Goal: Find contact information: Find contact information

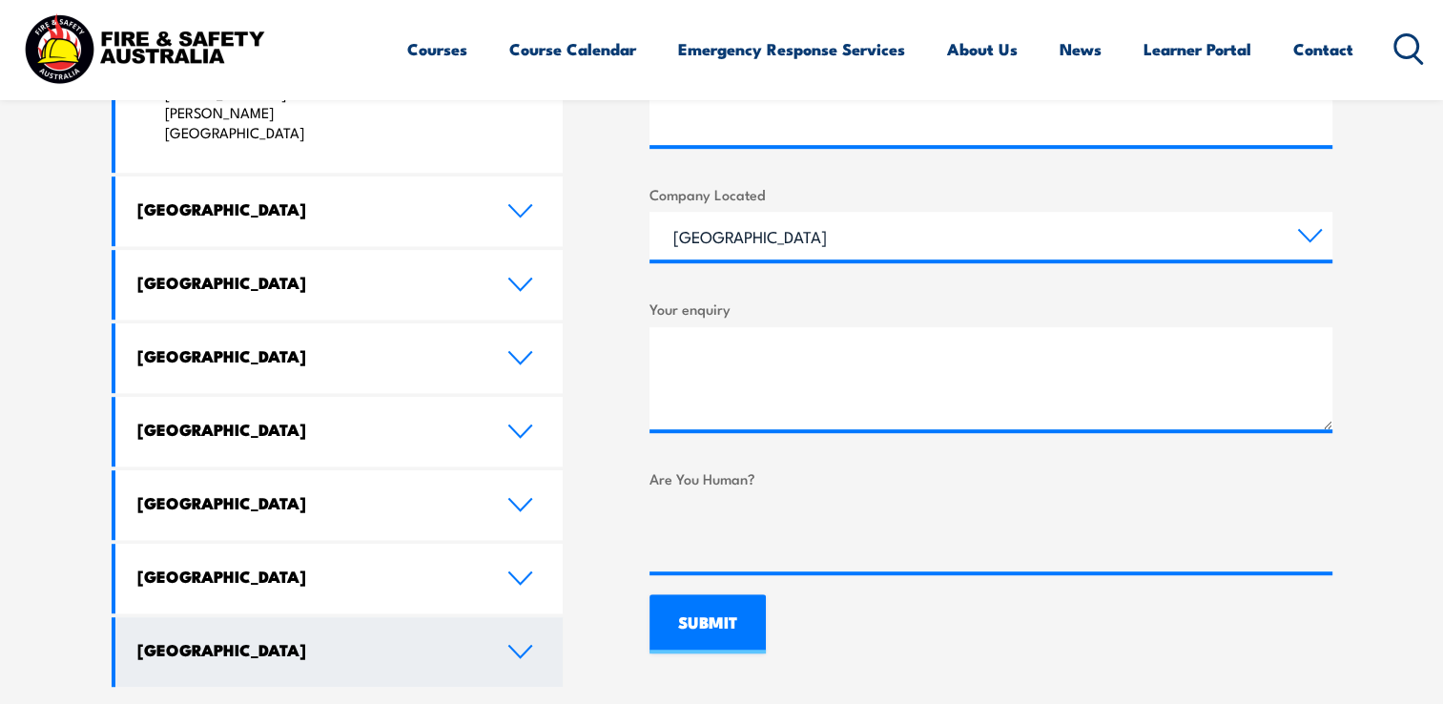
scroll to position [1049, 0]
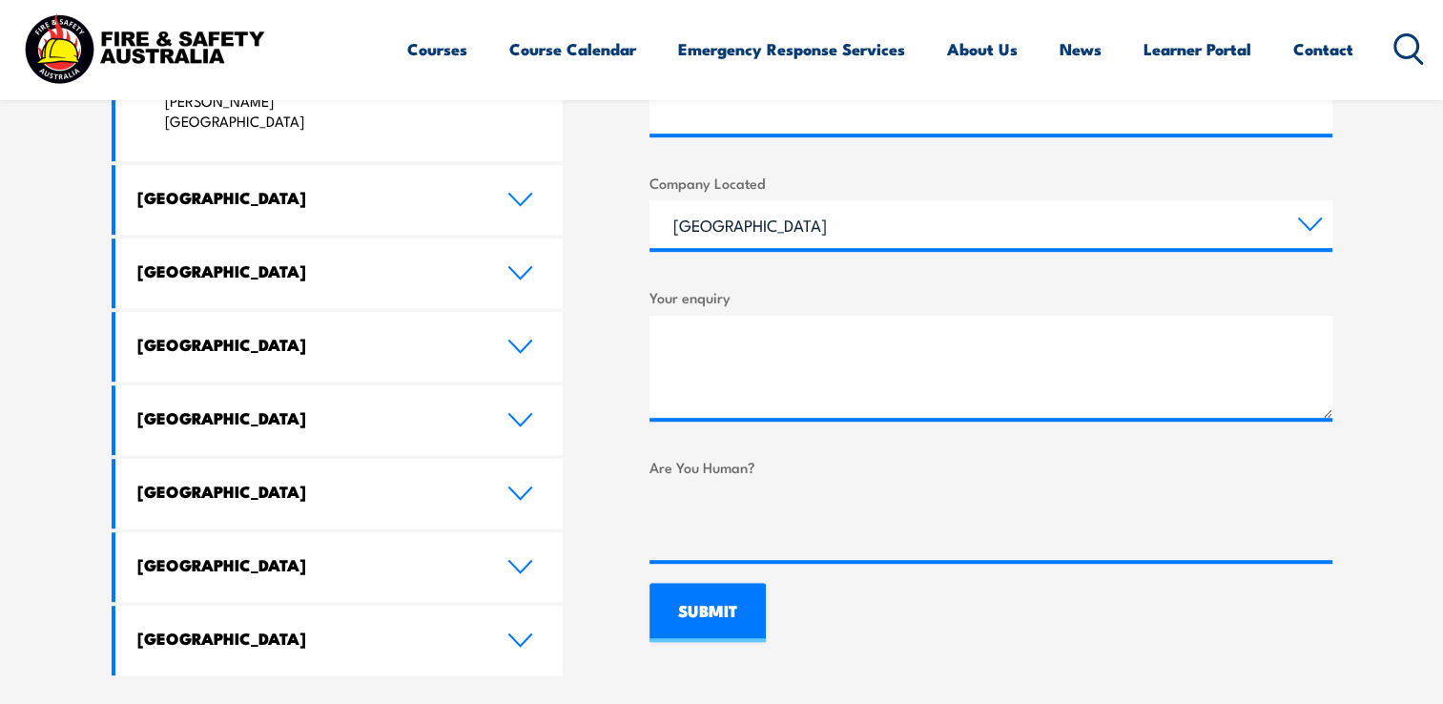
click at [528, 559] on icon at bounding box center [520, 566] width 26 height 15
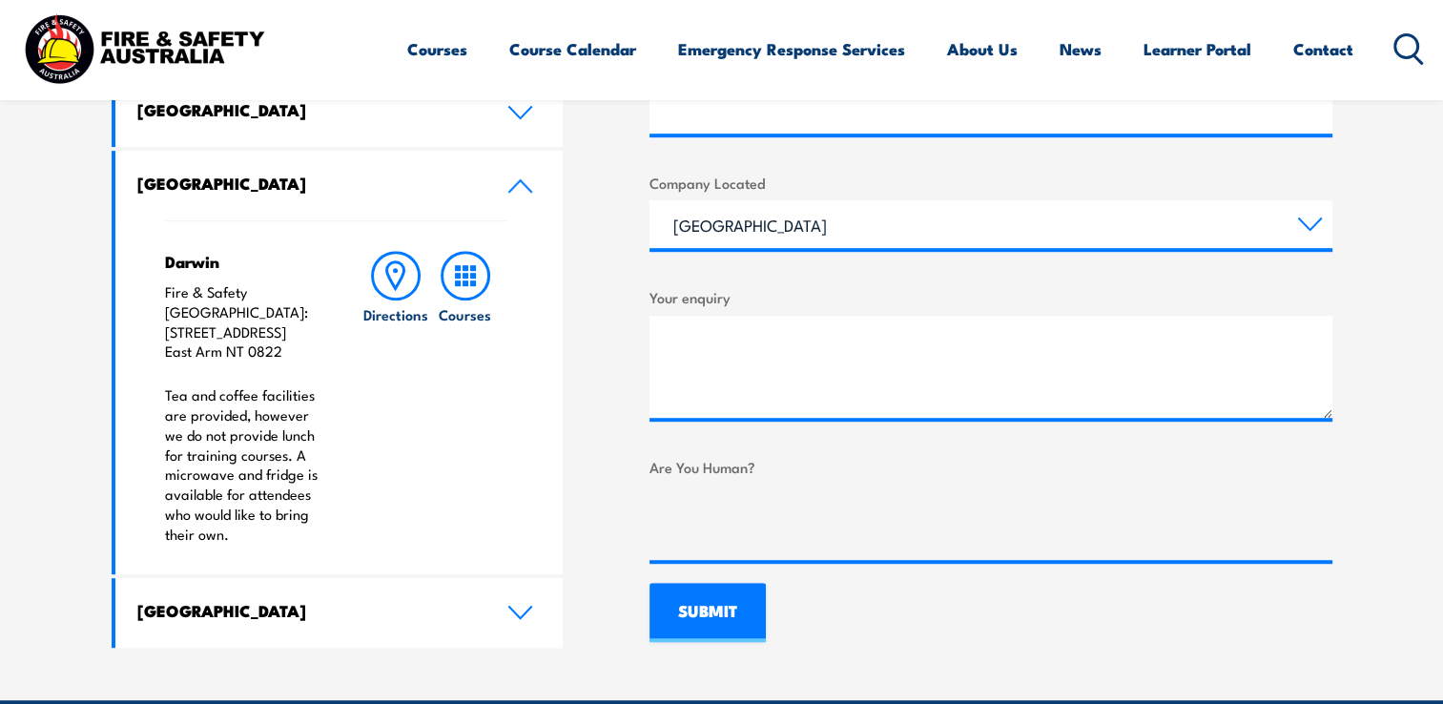
drag, startPoint x: 278, startPoint y: 330, endPoint x: 159, endPoint y: 308, distance: 121.2
click at [159, 308] on div "Darwin Fire & Safety [GEOGRAPHIC_DATA]: [STREET_ADDRESS] Tea and coffee facilit…" at bounding box center [339, 397] width 448 height 354
copy p "[STREET_ADDRESS]"
click at [418, 502] on link "Directions" at bounding box center [395, 398] width 69 height 294
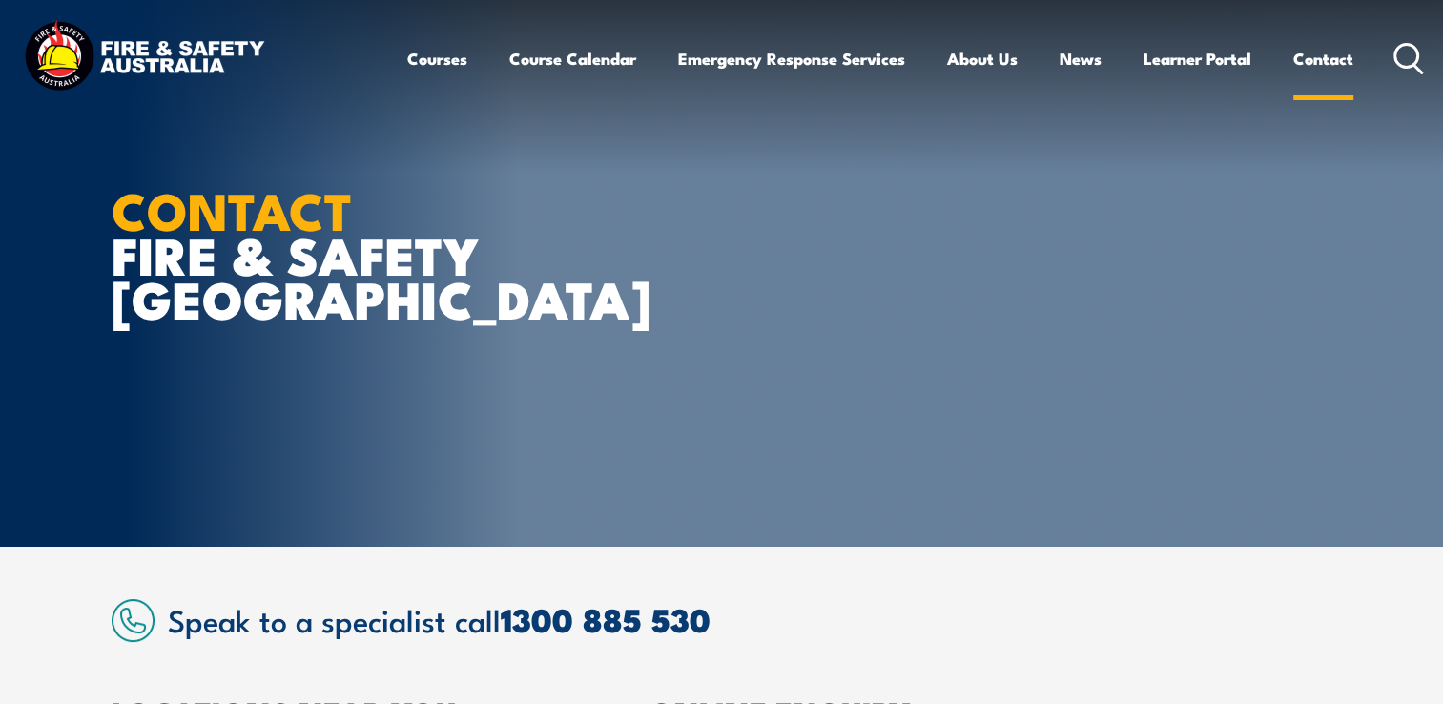
click at [1327, 57] on link "Contact" at bounding box center [1323, 58] width 60 height 51
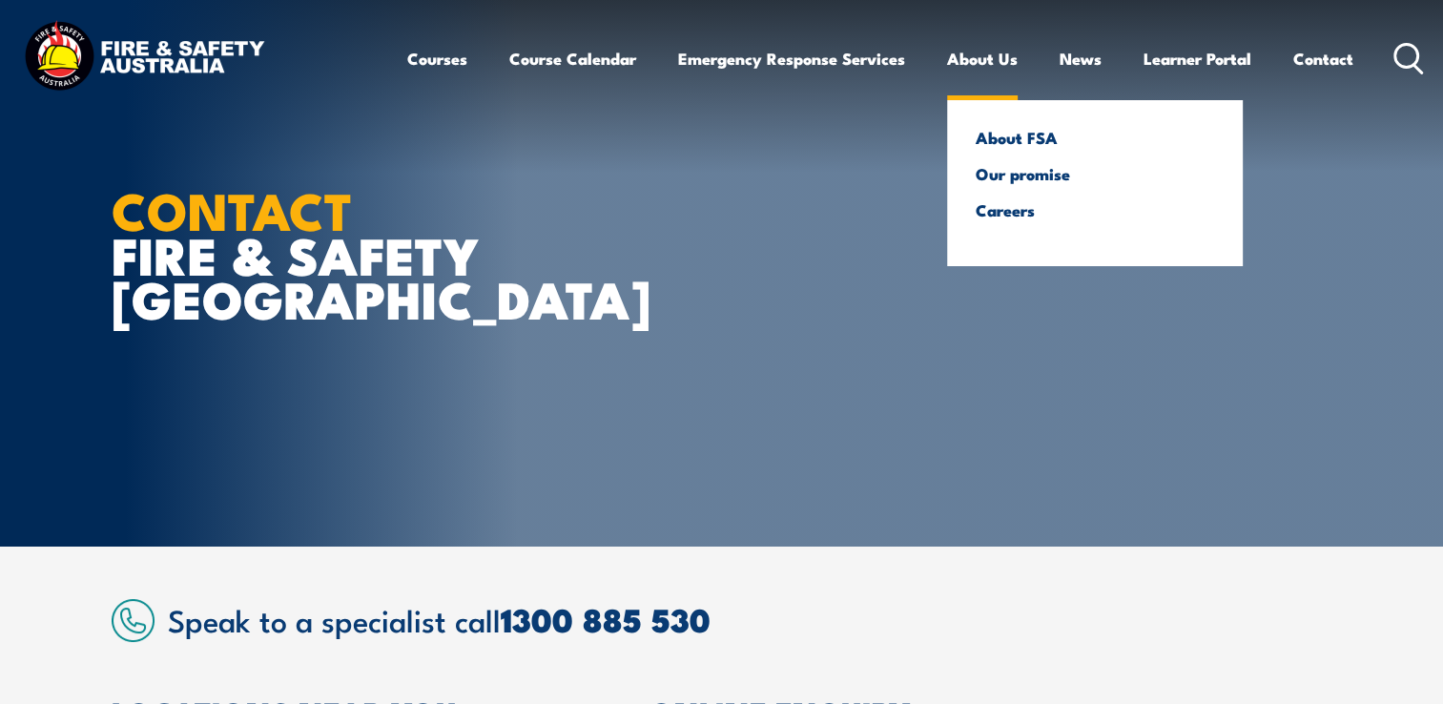
click at [969, 61] on link "About Us" at bounding box center [982, 58] width 71 height 51
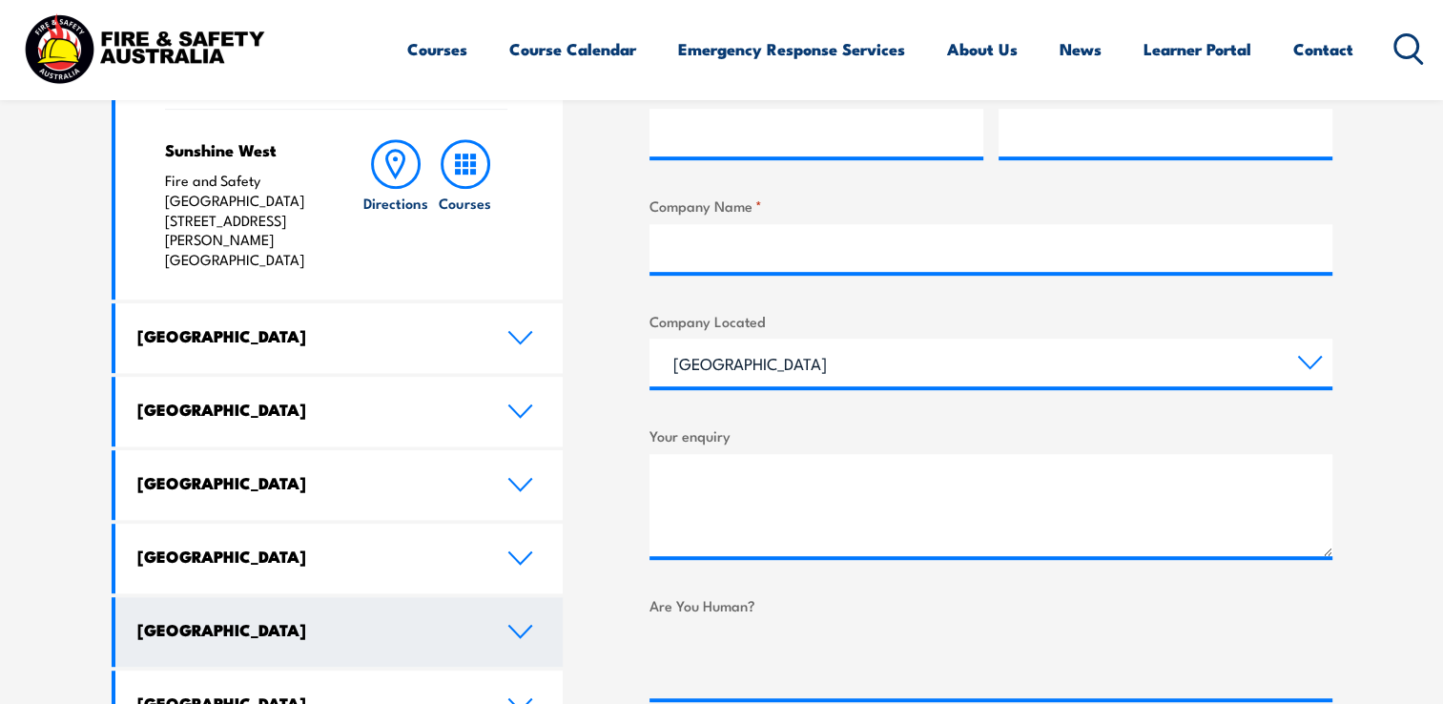
scroll to position [953, 0]
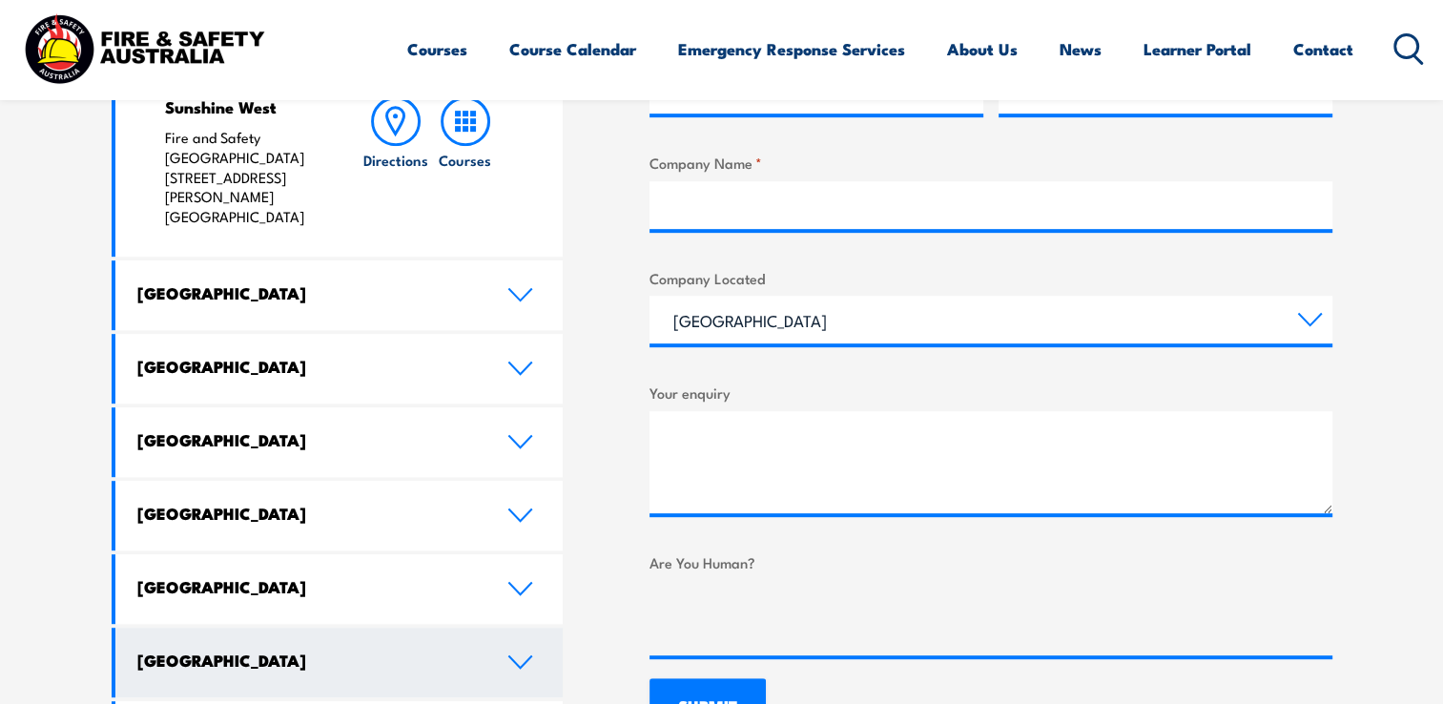
click at [529, 627] on link "[GEOGRAPHIC_DATA]" at bounding box center [339, 662] width 448 height 70
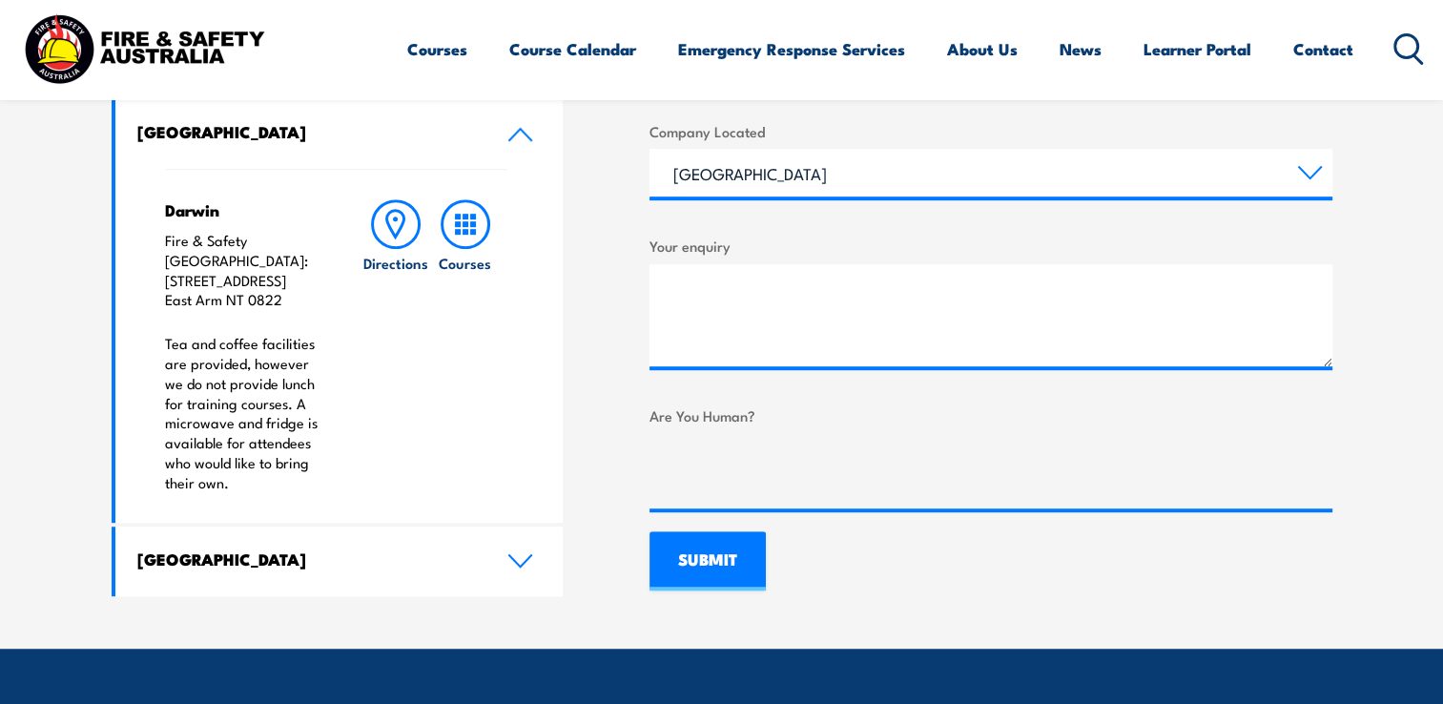
scroll to position [1144, 0]
